Goal: Transaction & Acquisition: Obtain resource

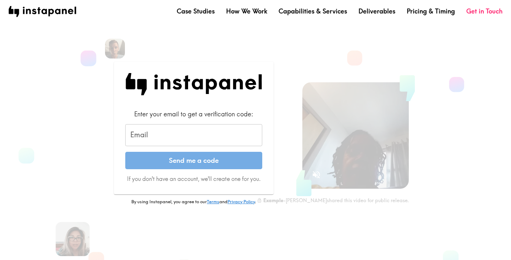
click at [194, 135] on input "Email" at bounding box center [193, 135] width 137 height 22
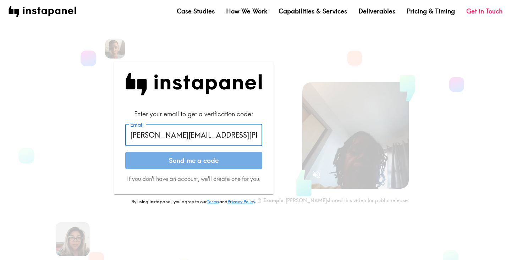
type input "[PERSON_NAME][EMAIL_ADDRESS][PERSON_NAME][DOMAIN_NAME]"
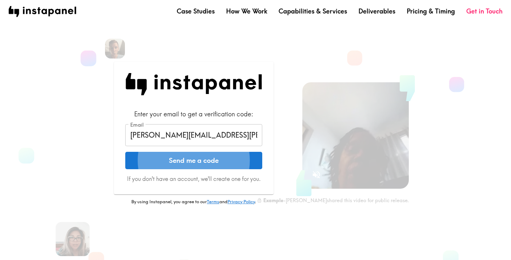
click at [207, 164] on button "Send me a code" at bounding box center [193, 161] width 137 height 18
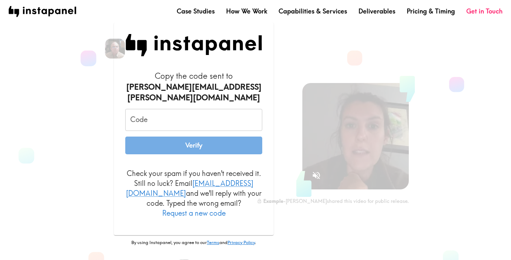
click at [178, 119] on input "Code" at bounding box center [193, 120] width 137 height 22
paste input "hRk_[MEDICAL_DATA]_yu9"
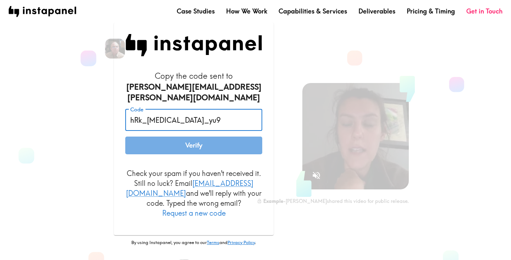
type input "hRk_[MEDICAL_DATA]_yu9"
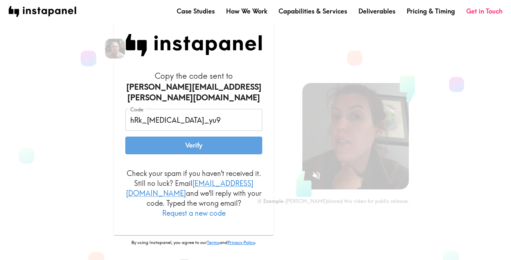
click at [197, 145] on button "Verify" at bounding box center [193, 146] width 137 height 18
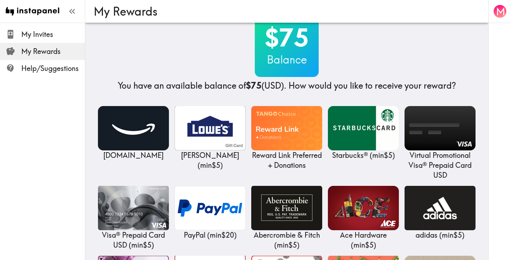
scroll to position [22, 0]
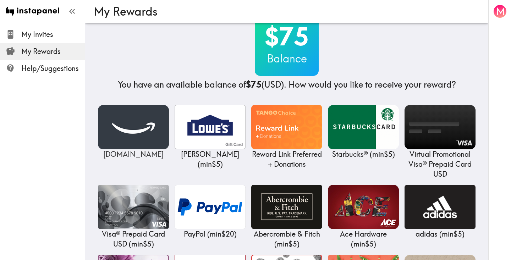
click at [128, 124] on img at bounding box center [133, 127] width 71 height 44
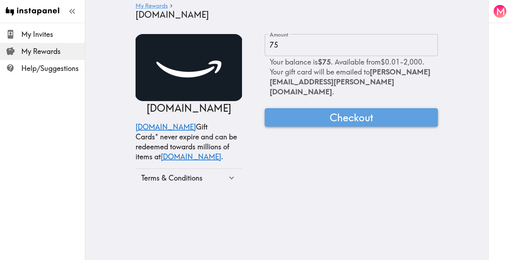
click at [375, 108] on button "Checkout" at bounding box center [350, 117] width 173 height 18
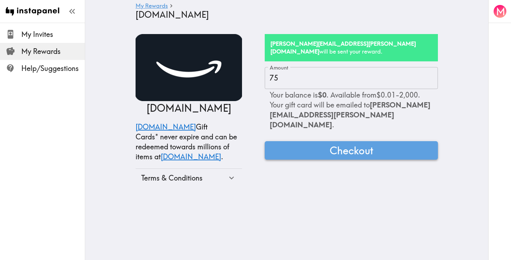
click at [364, 143] on span "Checkout" at bounding box center [351, 150] width 44 height 14
